Goal: Complete application form

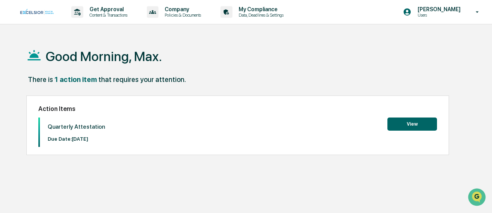
click at [407, 123] on button "View" at bounding box center [412, 124] width 50 height 13
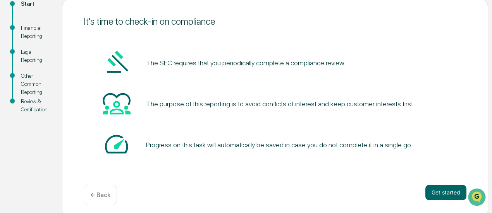
scroll to position [99, 0]
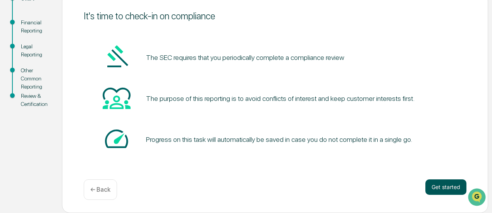
click at [446, 185] on button "Get started" at bounding box center [445, 187] width 41 height 15
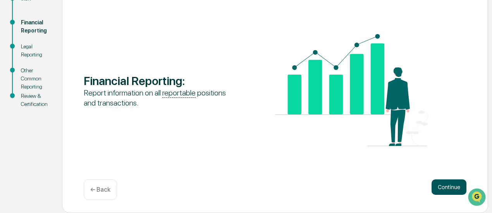
click at [447, 186] on button "Continue" at bounding box center [449, 187] width 35 height 15
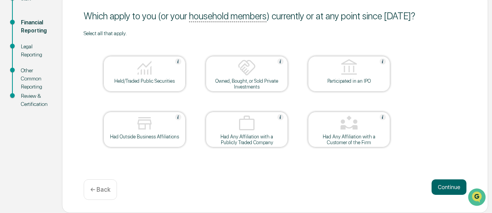
click at [146, 77] on img at bounding box center [144, 67] width 19 height 19
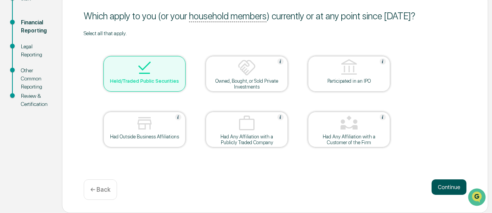
click at [451, 186] on button "Continue" at bounding box center [449, 187] width 35 height 15
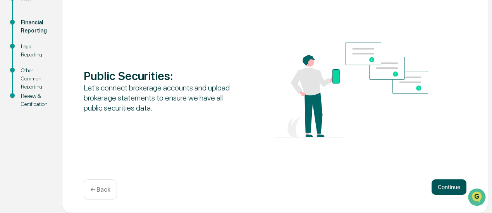
click at [444, 183] on button "Continue" at bounding box center [449, 187] width 35 height 15
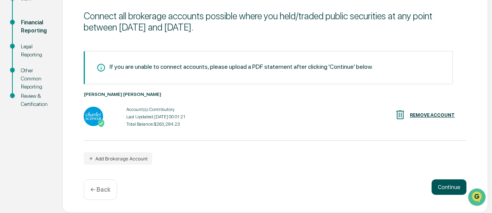
click at [449, 185] on button "Continue" at bounding box center [449, 187] width 35 height 15
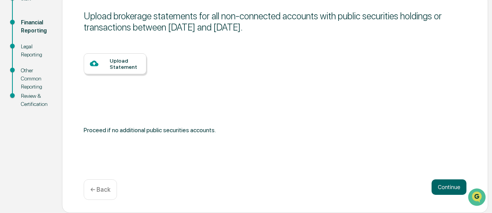
click at [113, 63] on div "Upload Statement" at bounding box center [125, 64] width 31 height 12
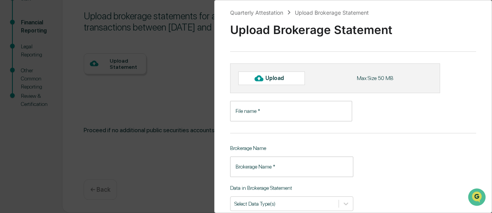
click at [258, 75] on icon at bounding box center [258, 78] width 9 height 9
click at [192, 90] on div "Quarterly Attestation Upload Brokerage Statement Upload Brokerage Statement Upl…" at bounding box center [246, 106] width 492 height 213
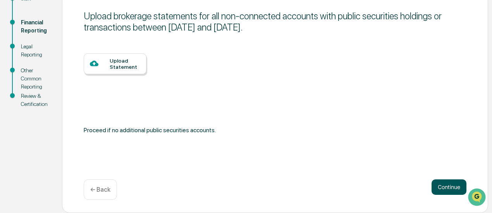
click at [444, 186] on button "Continue" at bounding box center [449, 187] width 35 height 15
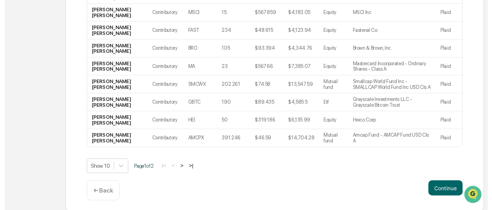
scroll to position [219, 0]
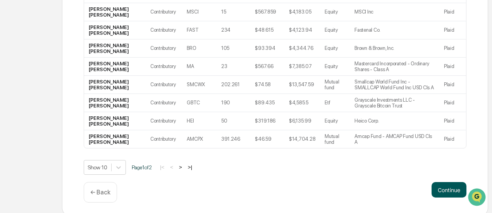
click at [443, 184] on button "Continue" at bounding box center [449, 189] width 35 height 15
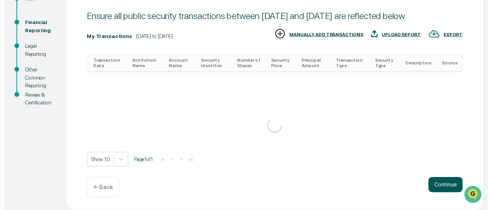
scroll to position [194, 0]
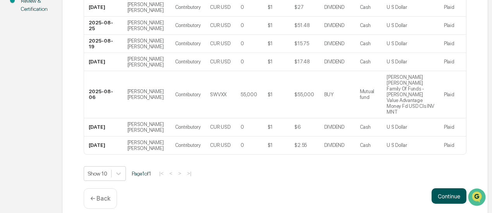
click at [440, 189] on button "Continue" at bounding box center [449, 196] width 35 height 15
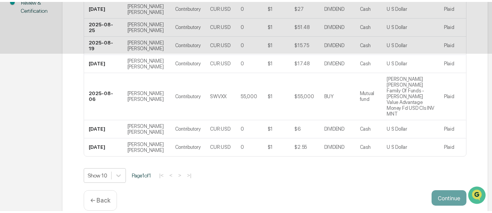
scroll to position [99, 0]
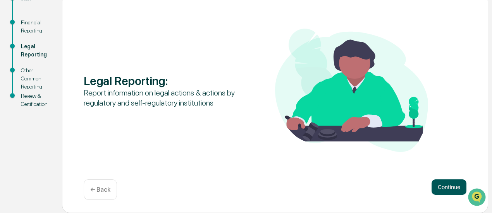
click at [445, 186] on button "Continue" at bounding box center [449, 187] width 35 height 15
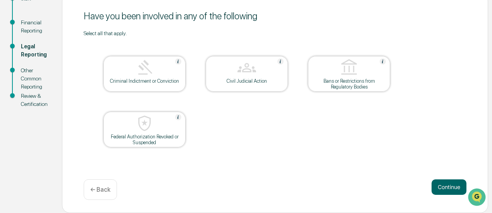
click at [146, 70] on img at bounding box center [144, 67] width 19 height 19
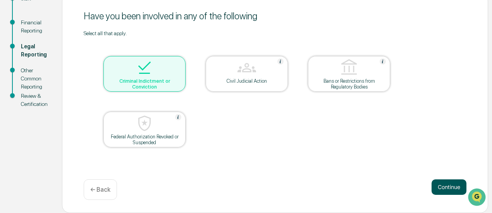
click at [453, 185] on button "Continue" at bounding box center [449, 187] width 35 height 15
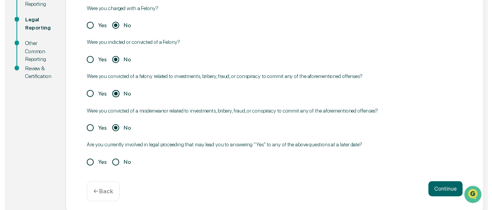
scroll to position [130, 0]
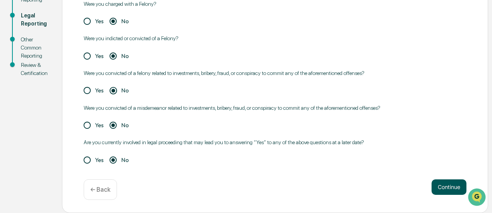
click at [445, 186] on button "Continue" at bounding box center [449, 187] width 35 height 15
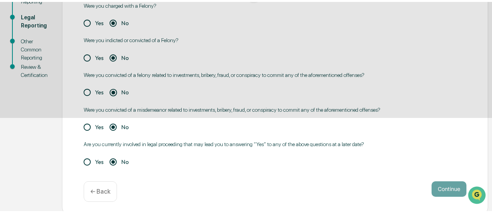
scroll to position [99, 0]
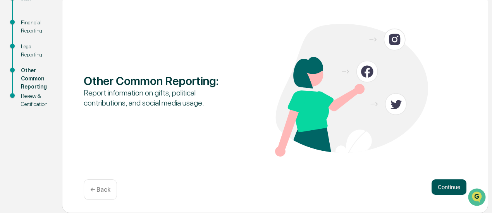
click at [447, 186] on button "Continue" at bounding box center [449, 187] width 35 height 15
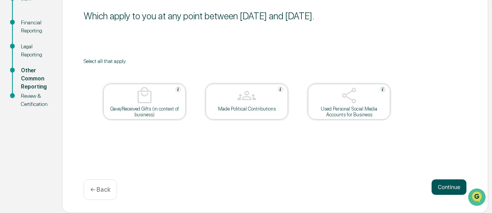
click at [444, 185] on button "Continue" at bounding box center [449, 187] width 35 height 15
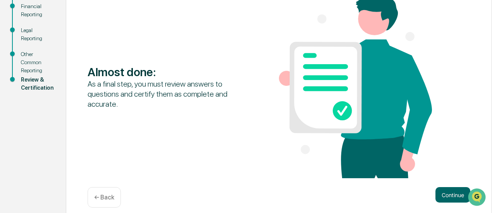
scroll to position [123, 0]
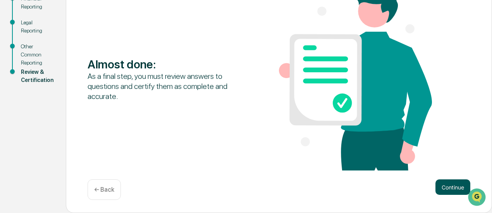
click at [445, 183] on button "Continue" at bounding box center [452, 187] width 35 height 15
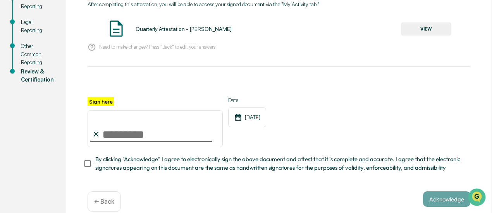
click at [101, 137] on input "Sign here" at bounding box center [155, 128] width 135 height 37
drag, startPoint x: 99, startPoint y: 136, endPoint x: 107, endPoint y: 136, distance: 7.7
click at [108, 134] on input "Sign here" at bounding box center [155, 128] width 135 height 37
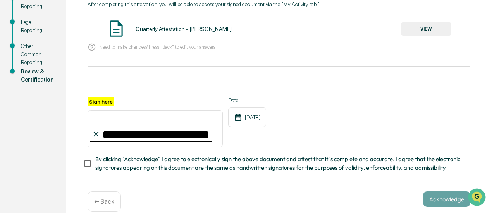
type input "**********"
click at [440, 202] on button "Acknowledge" at bounding box center [446, 199] width 47 height 15
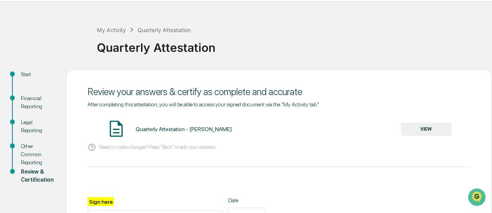
scroll to position [7, 0]
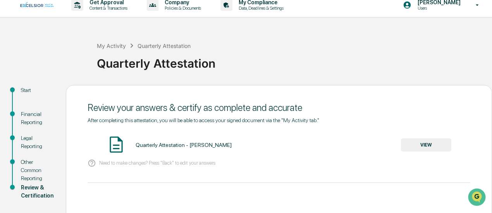
click at [423, 144] on button "VIEW" at bounding box center [426, 145] width 50 height 13
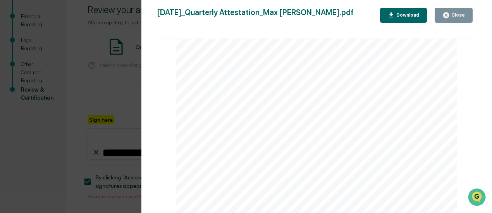
scroll to position [148, 0]
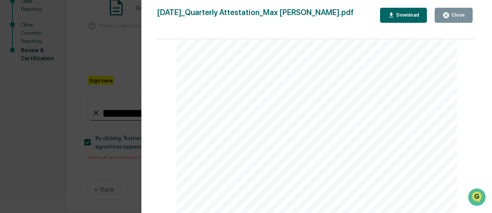
click at [452, 14] on div "Close" at bounding box center [457, 14] width 15 height 5
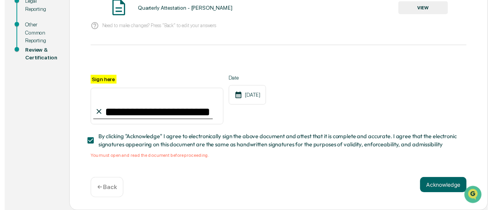
scroll to position [146, 0]
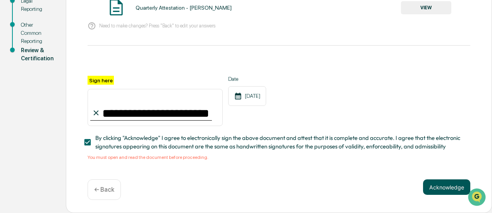
click at [445, 187] on button "Acknowledge" at bounding box center [446, 187] width 47 height 15
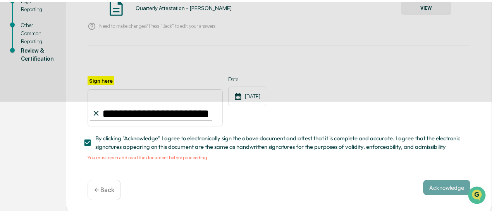
scroll to position [99, 0]
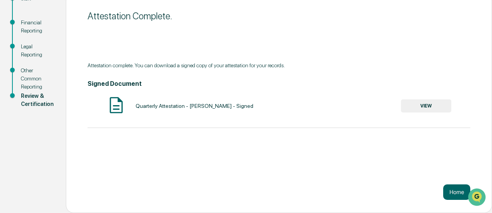
click at [421, 104] on button "VIEW" at bounding box center [426, 106] width 50 height 13
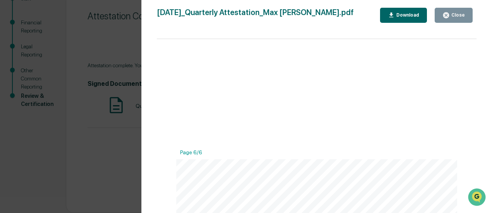
scroll to position [2071, 0]
click at [451, 13] on div "Close" at bounding box center [453, 15] width 22 height 7
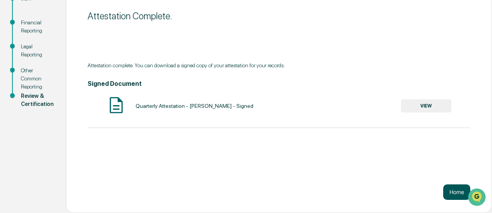
click at [453, 191] on button "Home" at bounding box center [456, 192] width 27 height 15
